Goal: Transaction & Acquisition: Purchase product/service

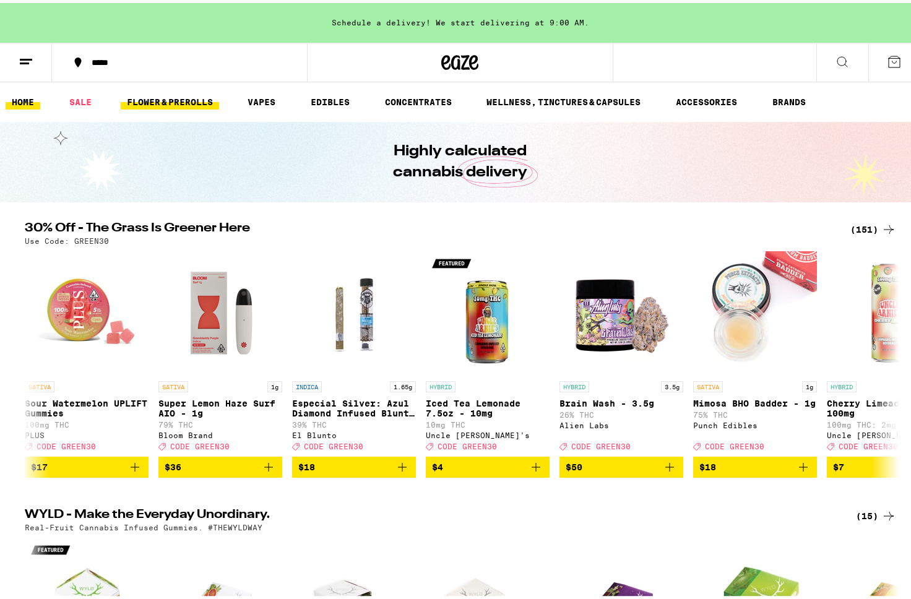
click at [157, 100] on link "FLOWER & PREROLLS" at bounding box center [170, 99] width 98 height 15
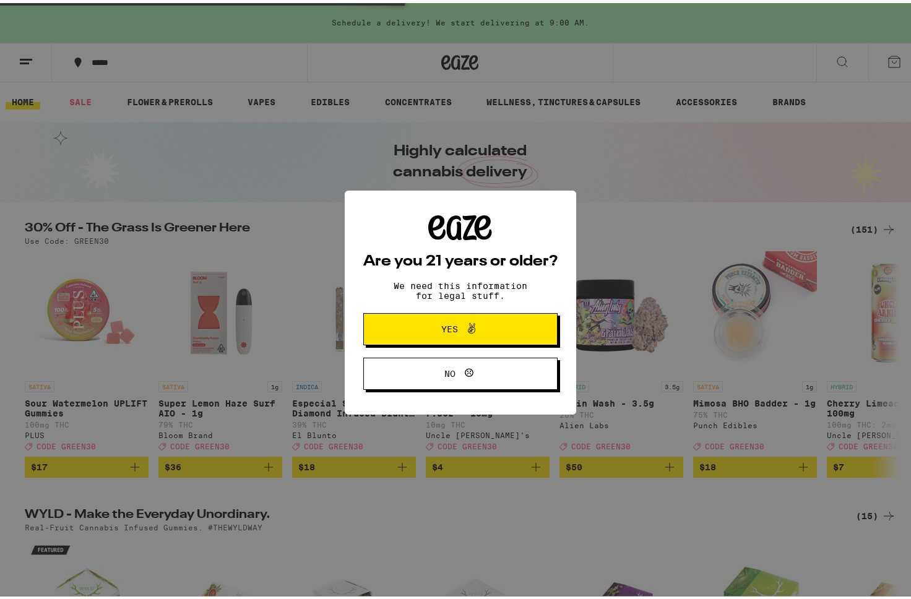
click at [488, 321] on span "Yes" at bounding box center [461, 326] width 94 height 16
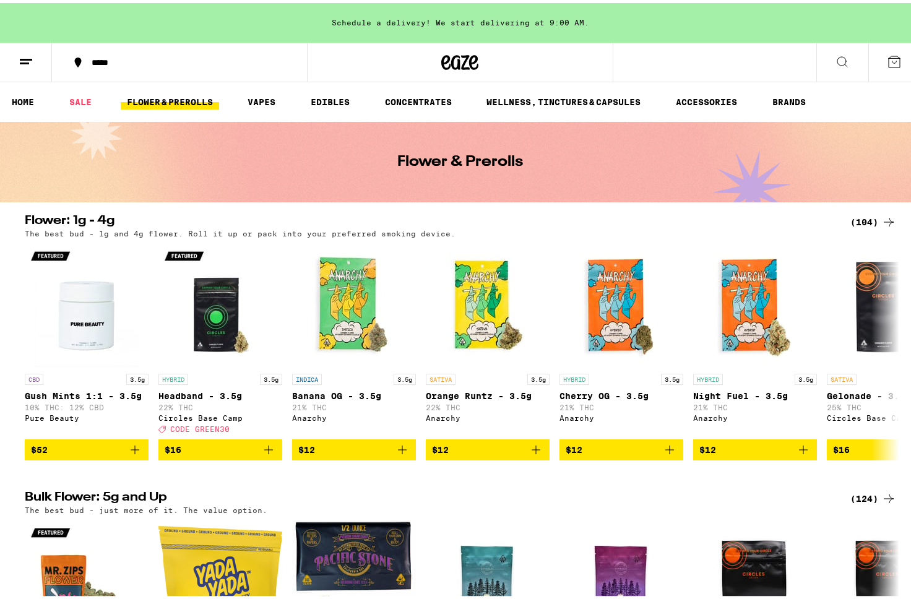
click at [864, 217] on div "(104)" at bounding box center [874, 219] width 46 height 15
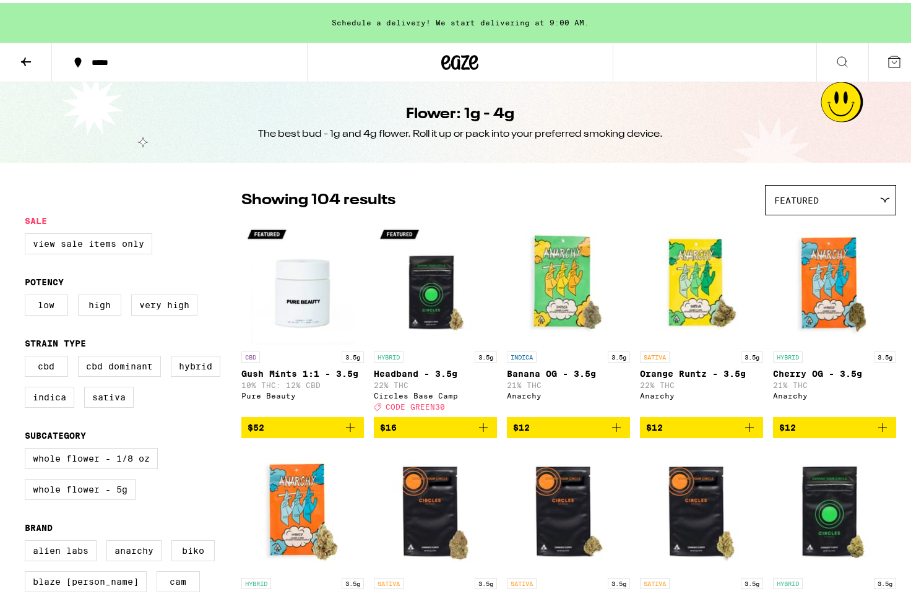
click at [866, 198] on div "Featured" at bounding box center [831, 197] width 130 height 29
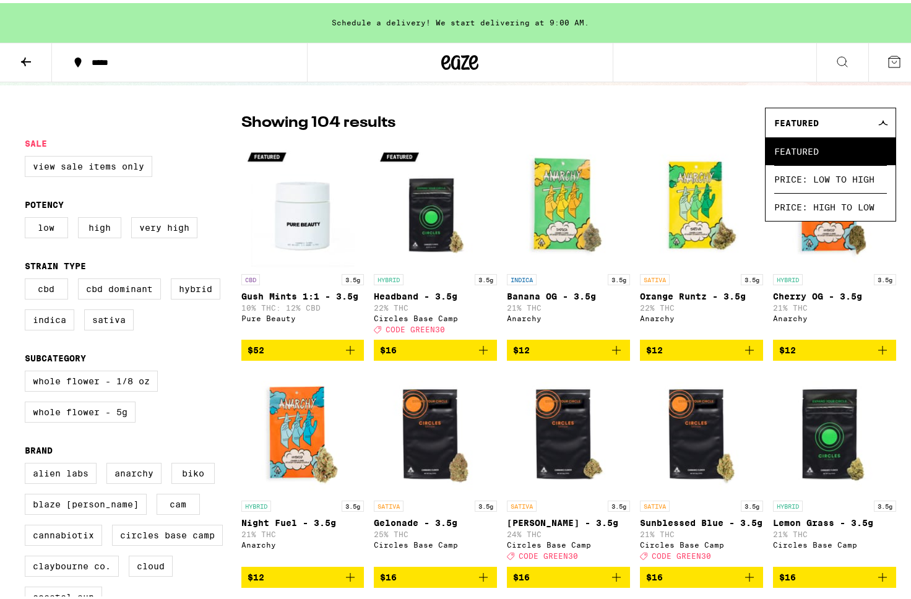
scroll to position [81, 0]
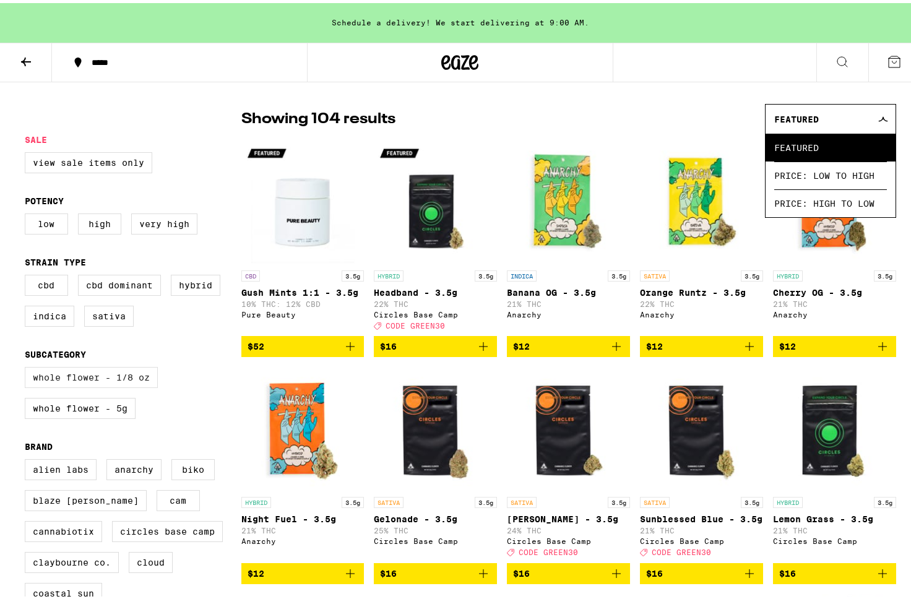
click at [134, 385] on label "Whole Flower - 1/8 oz" at bounding box center [91, 374] width 133 height 21
click at [28, 366] on input "Whole Flower - 1/8 oz" at bounding box center [27, 366] width 1 height 1
checkbox input "true"
click at [630, 116] on div "Showing 103 results Featured Featured Price: Low to High Price: High to Low" at bounding box center [568, 116] width 655 height 30
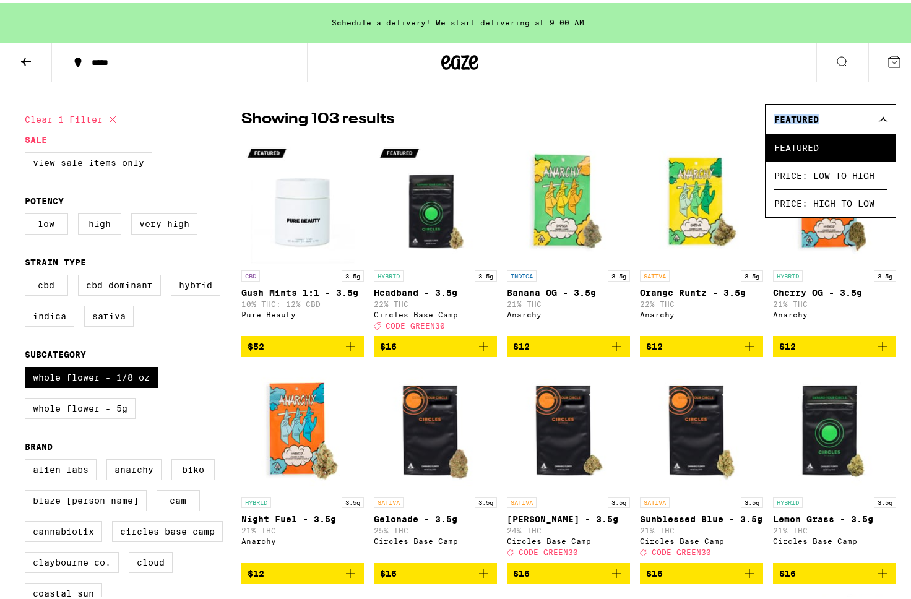
click at [630, 116] on div "Showing 103 results Featured Featured Price: Low to High Price: High to Low" at bounding box center [568, 116] width 655 height 30
click at [570, 101] on div "Showing 103 results Featured Featured Price: Low to High Price: High to Low" at bounding box center [568, 116] width 655 height 30
click at [215, 425] on div "Whole Flower - 1/8 oz Whole Flower - 5g" at bounding box center [133, 395] width 217 height 62
click at [828, 113] on div "Featured" at bounding box center [831, 116] width 130 height 29
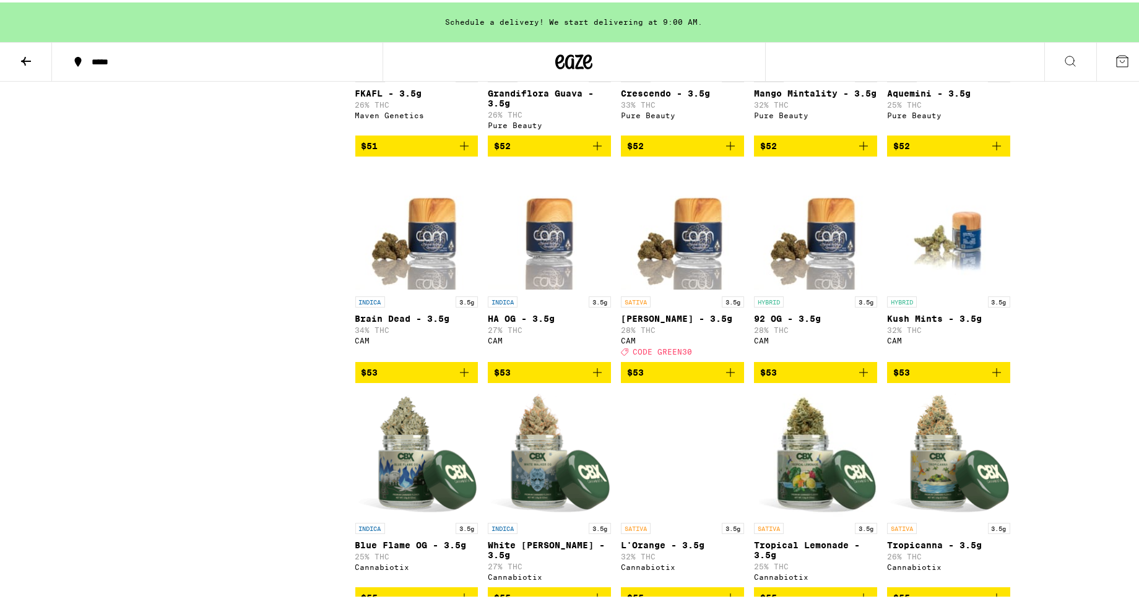
scroll to position [4153, 0]
